Goal: Check status: Check status

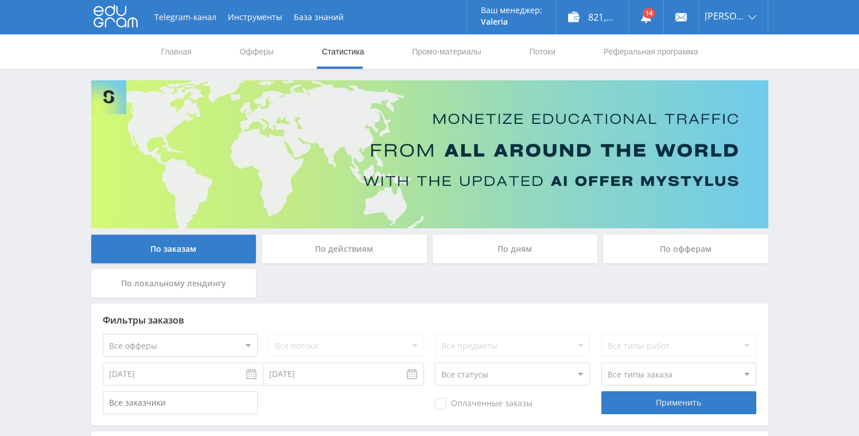
click at [343, 61] on link "Статистика" at bounding box center [343, 51] width 45 height 34
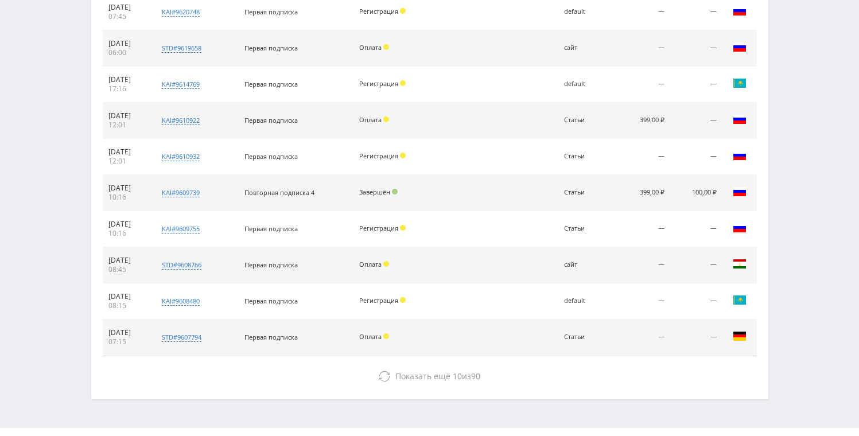
scroll to position [505, 0]
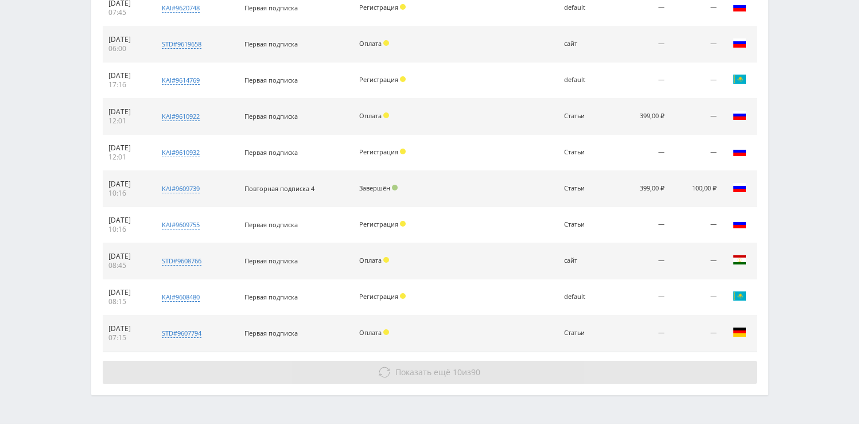
click at [436, 368] on span "Показать ещё" at bounding box center [422, 372] width 55 height 11
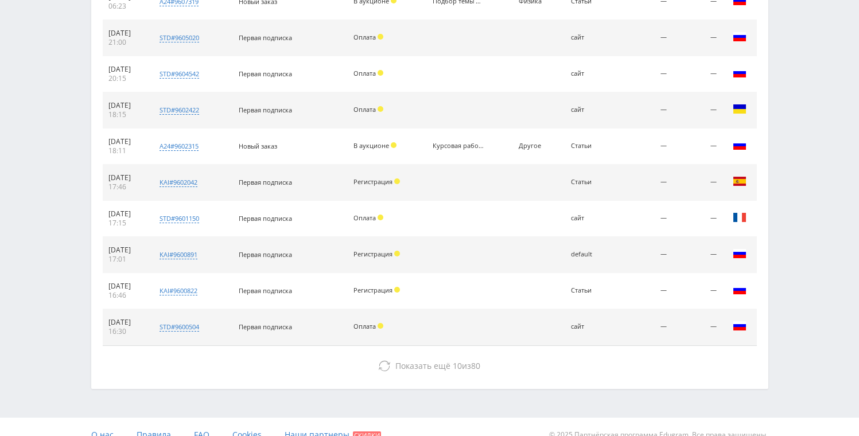
scroll to position [878, 0]
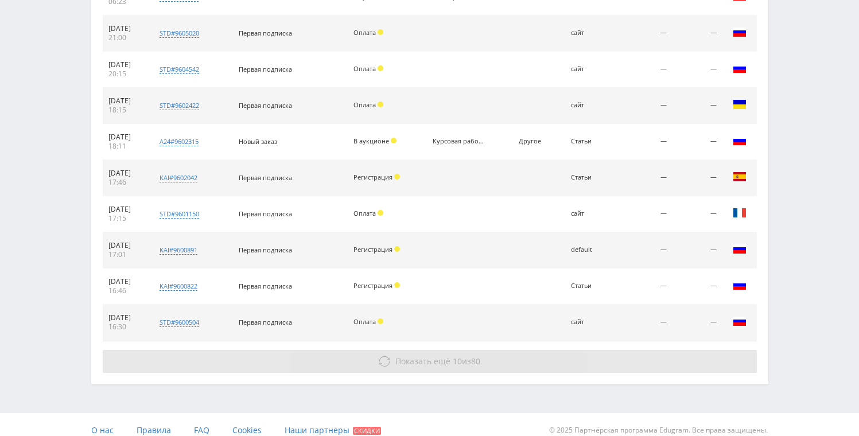
click at [410, 359] on span "Показать ещё" at bounding box center [422, 361] width 55 height 11
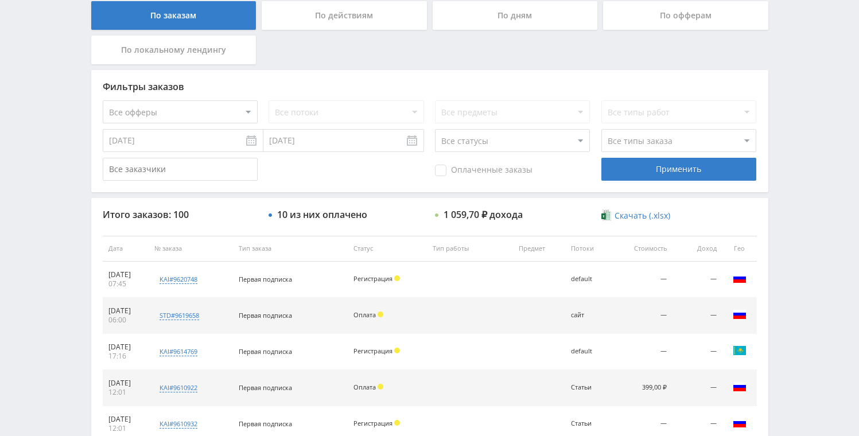
scroll to position [0, 0]
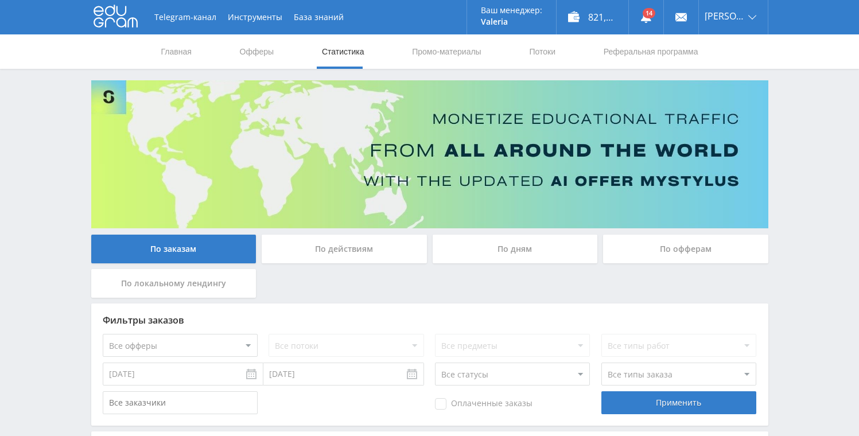
click at [529, 257] on div "По дням" at bounding box center [515, 249] width 165 height 29
click at [0, 0] on input "По дням" at bounding box center [0, 0] width 0 height 0
click at [603, 16] on div "821,35 ₽" at bounding box center [593, 17] width 72 height 34
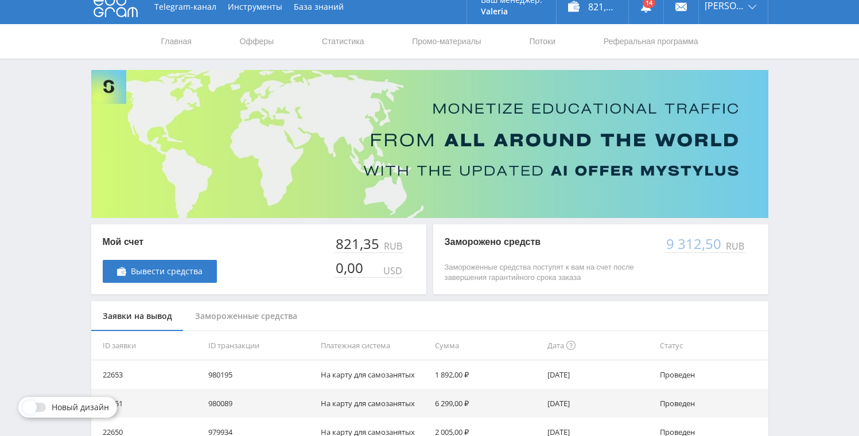
scroll to position [88, 0]
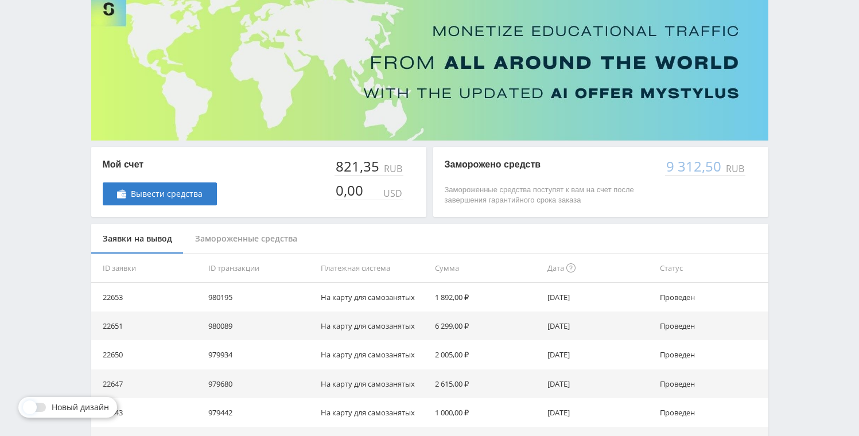
click at [720, 170] on div "9 312,50" at bounding box center [694, 166] width 59 height 16
click at [525, 170] on p "Заморожено средств" at bounding box center [549, 164] width 209 height 13
click at [486, 169] on p "Заморожено средств" at bounding box center [549, 164] width 209 height 13
click at [279, 232] on div "Замороженные средства" at bounding box center [246, 239] width 125 height 30
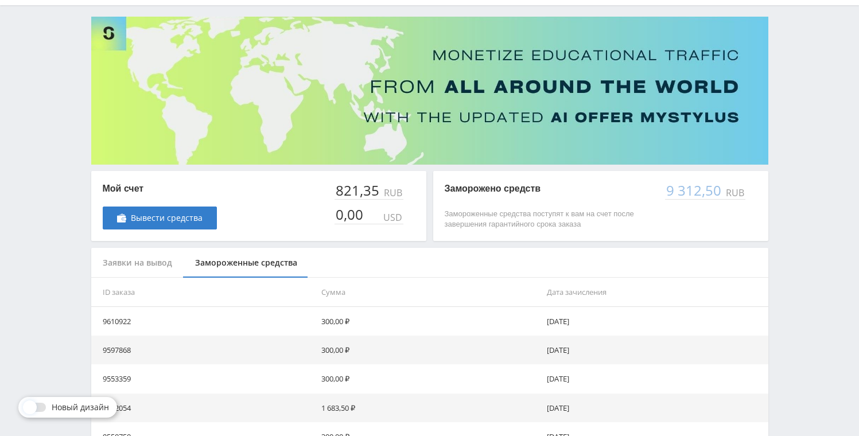
scroll to position [0, 0]
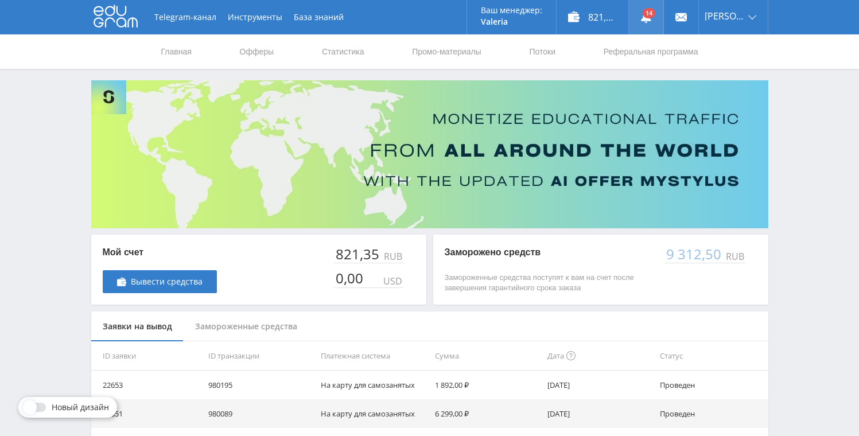
click at [654, 18] on link at bounding box center [646, 17] width 34 height 34
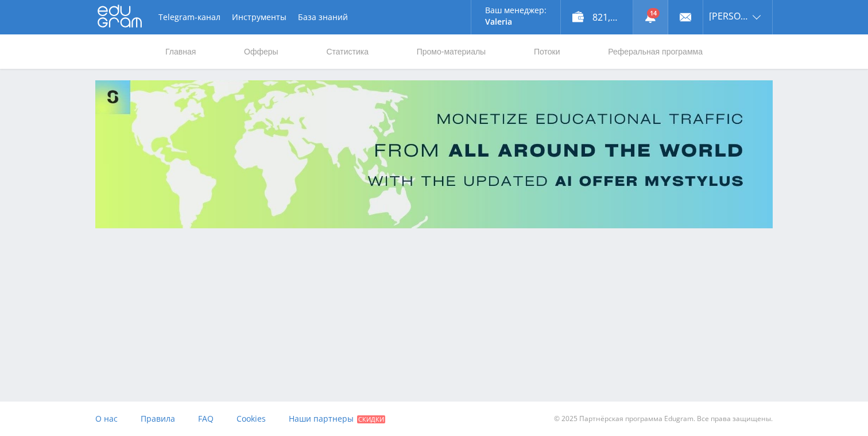
click at [653, 18] on link at bounding box center [650, 17] width 34 height 34
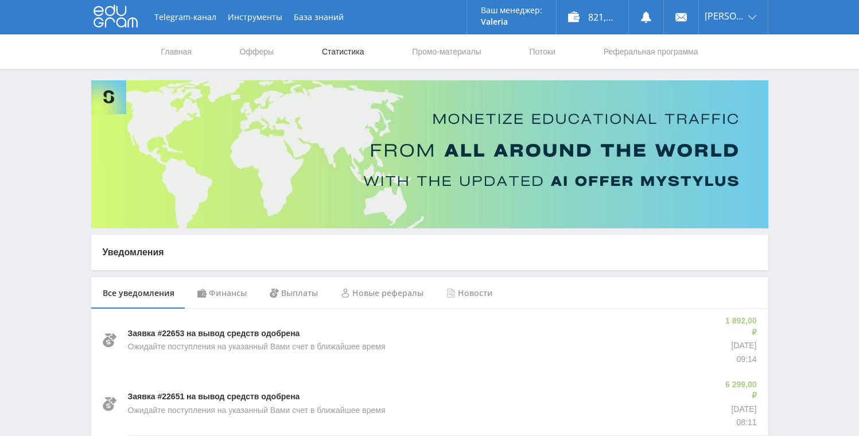
click at [358, 59] on link "Статистика" at bounding box center [343, 51] width 45 height 34
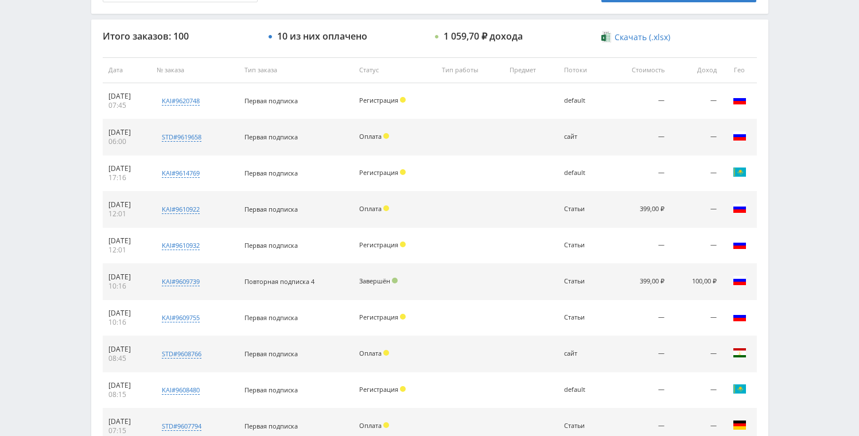
scroll to position [411, 0]
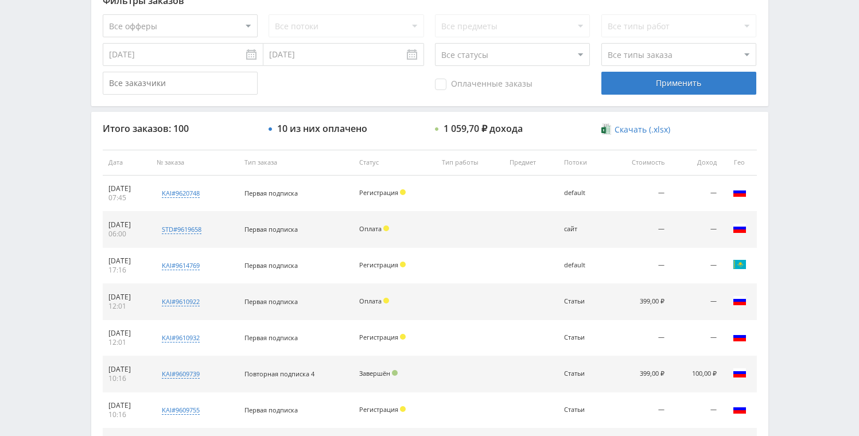
scroll to position [318, 0]
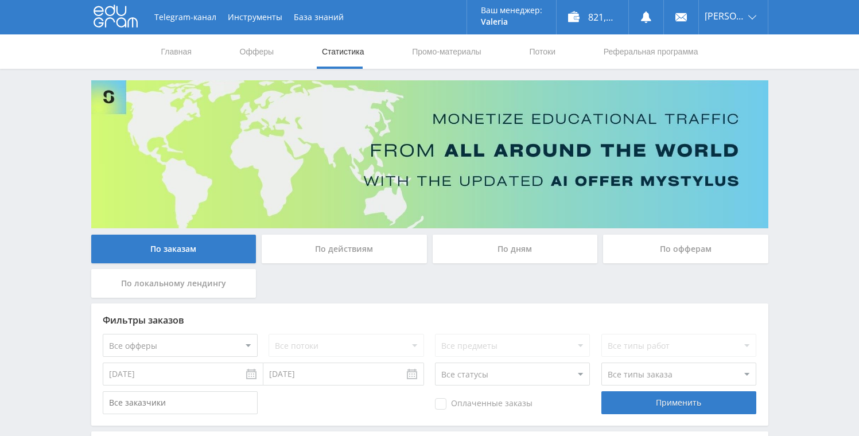
click at [529, 254] on div "По дням" at bounding box center [515, 249] width 165 height 29
click at [0, 0] on input "По дням" at bounding box center [0, 0] width 0 height 0
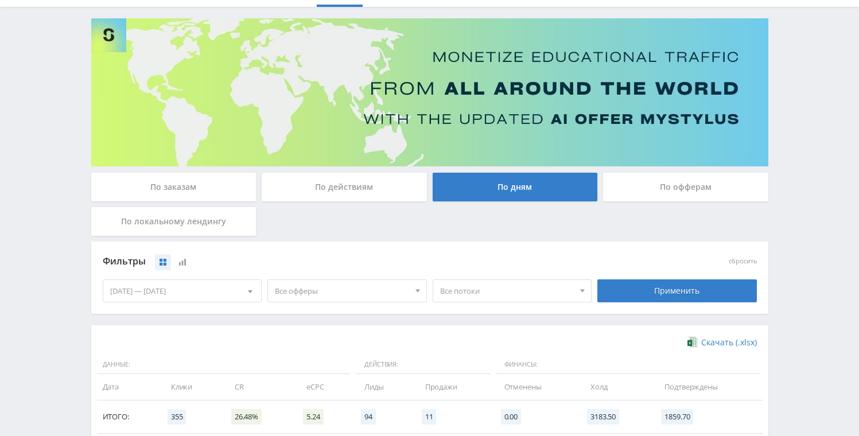
scroll to position [315, 0]
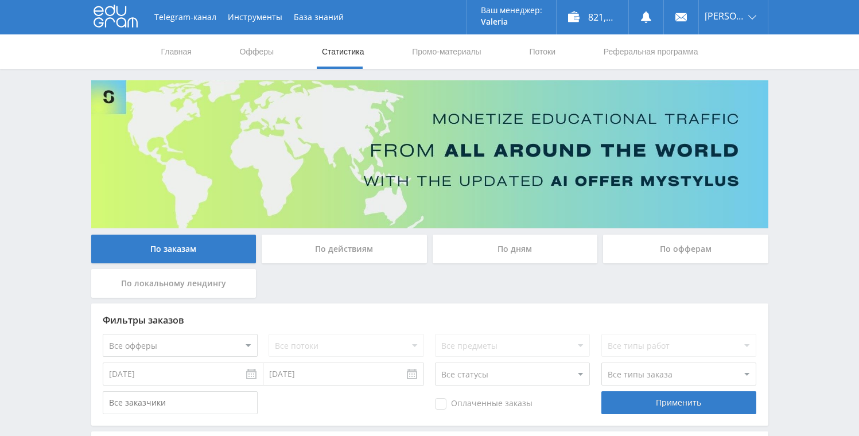
click at [492, 255] on div "По дням" at bounding box center [515, 249] width 165 height 29
click at [0, 0] on input "По дням" at bounding box center [0, 0] width 0 height 0
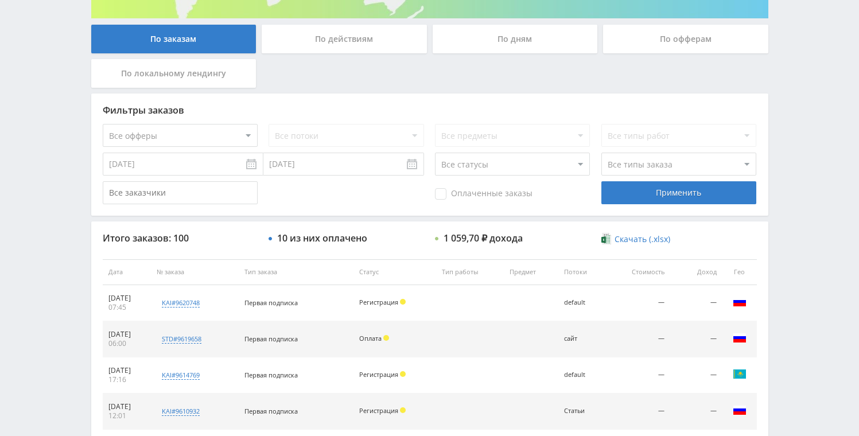
scroll to position [336, 0]
